Goal: Task Accomplishment & Management: Use online tool/utility

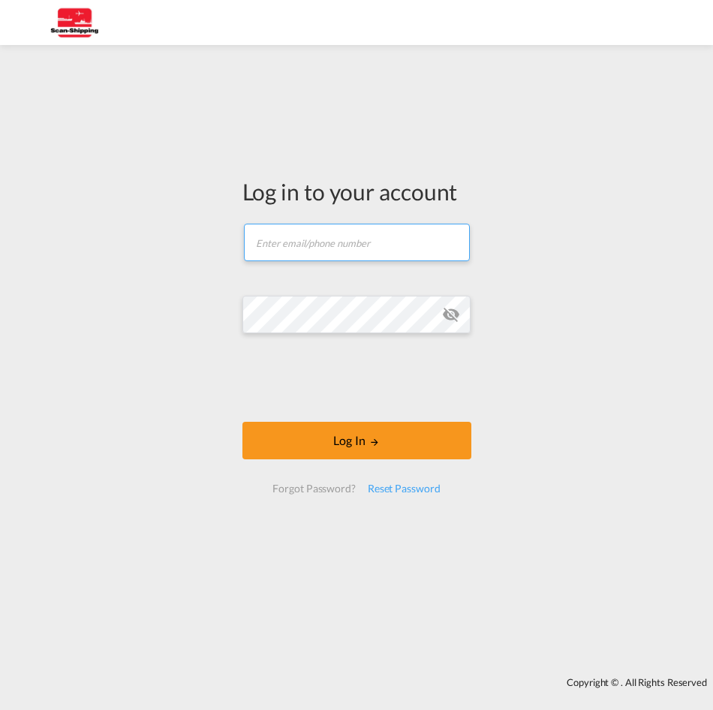
click at [336, 245] on input "text" at bounding box center [357, 243] width 226 height 38
paste input "irasmussen@scan-shipping.com"
type input "irasmussen@scan-shipping.com"
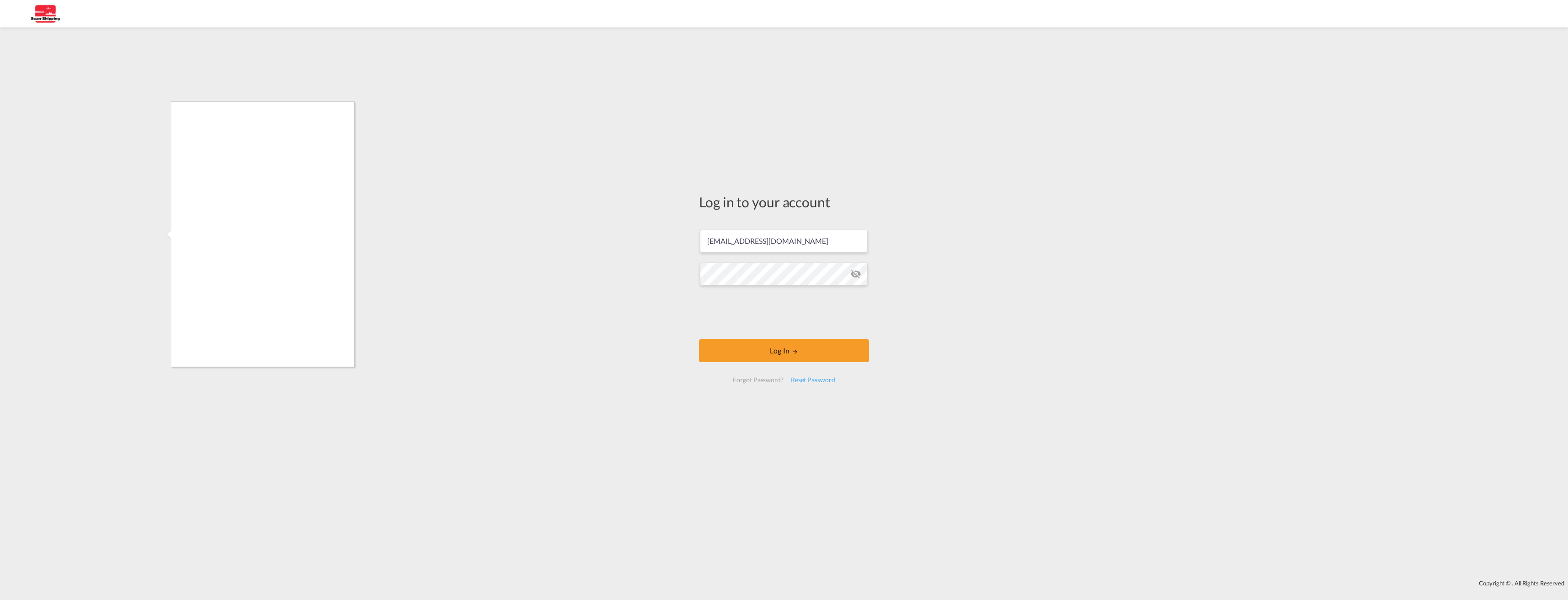
click at [433, 313] on div at bounding box center [784, 300] width 1568 height 600
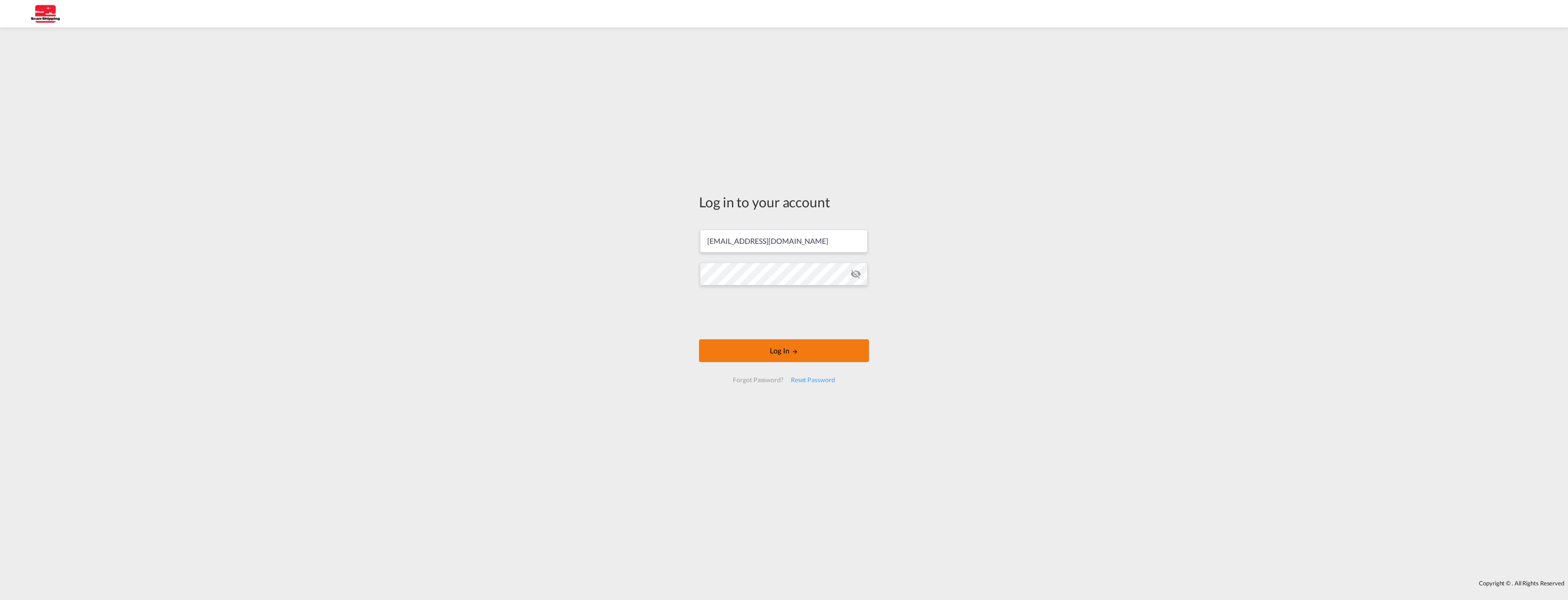
click at [433, 353] on button "Log In" at bounding box center [783, 351] width 170 height 23
